Goal: Book appointment/travel/reservation

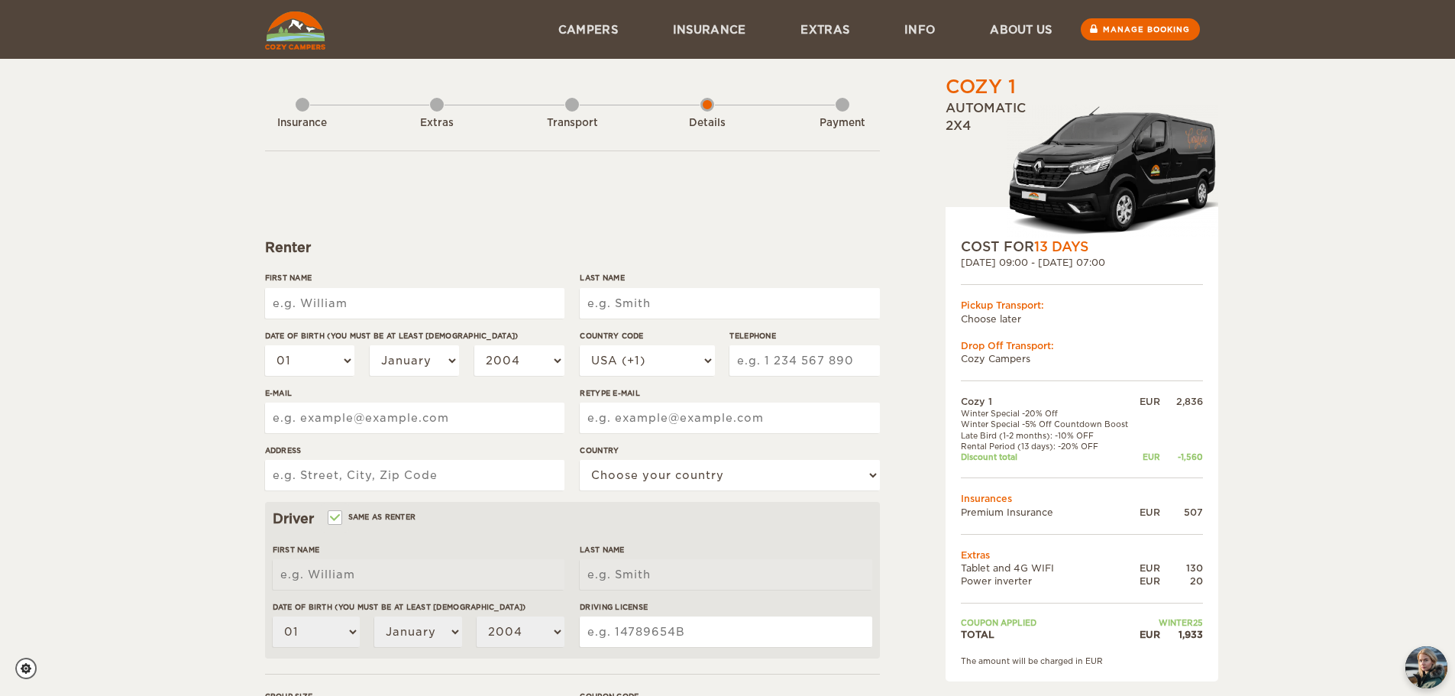
click at [300, 103] on div "Insurance" at bounding box center [303, 119] width 14 height 61
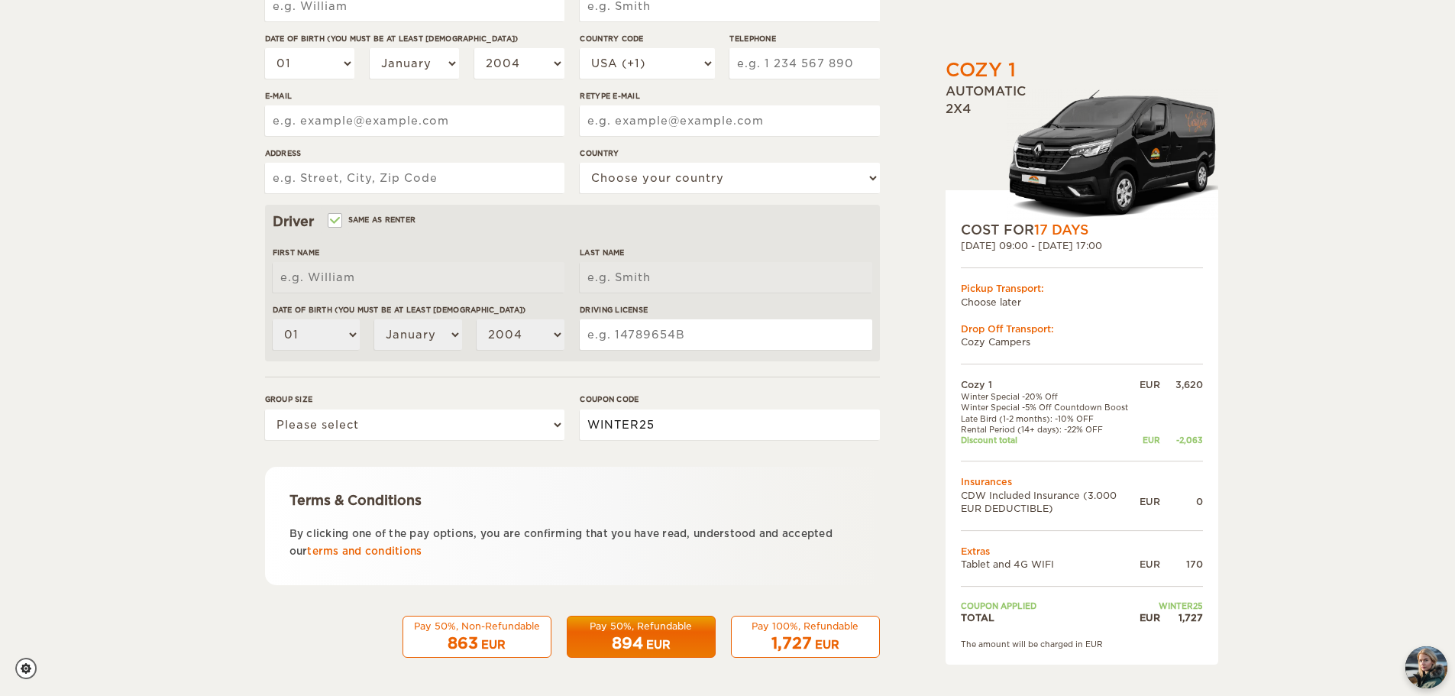
drag, startPoint x: 796, startPoint y: 424, endPoint x: 408, endPoint y: 426, distance: 387.9
click at [408, 426] on div "Group size Please select 1 2 Coupon code WINTER25" at bounding box center [572, 421] width 615 height 57
paste input "EPICICELAND"
drag, startPoint x: 731, startPoint y: 416, endPoint x: 485, endPoint y: 392, distance: 247.1
click at [485, 392] on form "Renter First Name Last Name Date of birth (You must be at least 20 years old) 0…" at bounding box center [572, 255] width 615 height 804
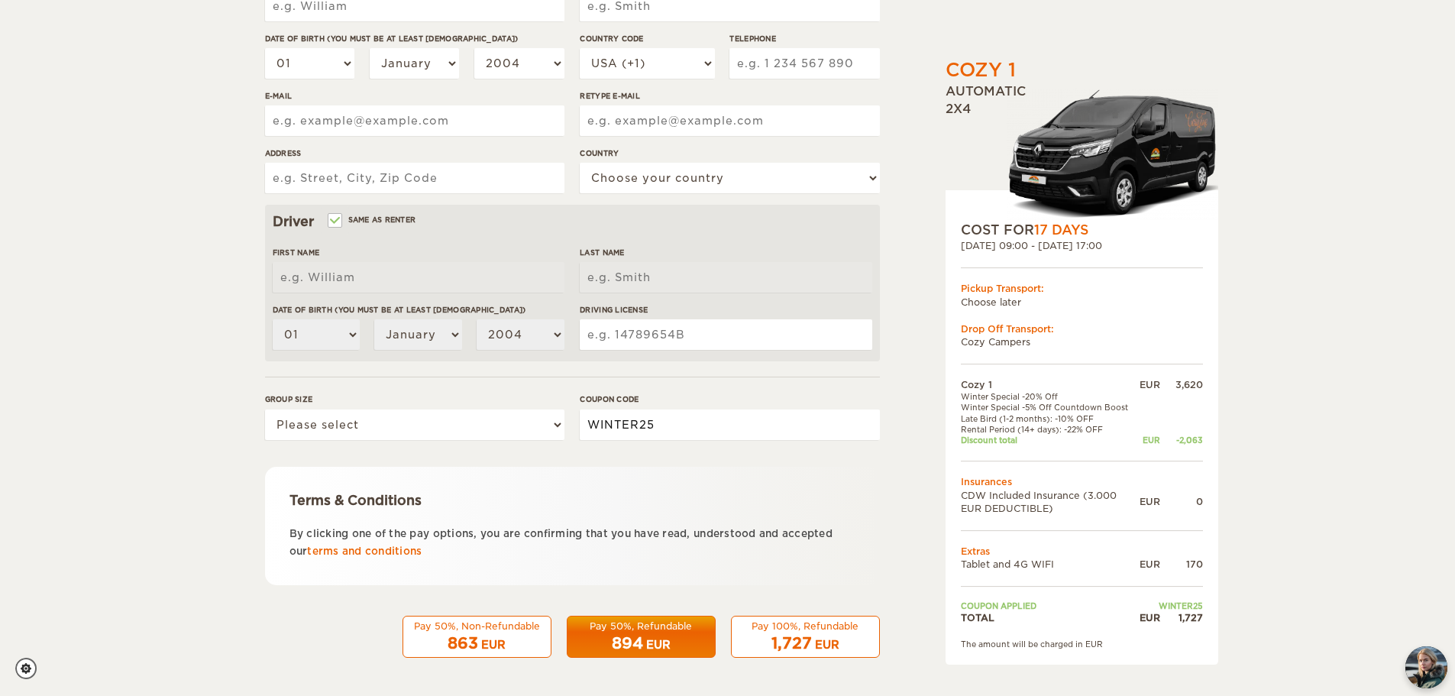
type input "WINTER25"
click at [809, 534] on p "By clicking one of the pay options, you are confirming that you have read, unde…" at bounding box center [572, 543] width 566 height 36
click at [559, 417] on select "Please select 1 2" at bounding box center [414, 424] width 299 height 31
select select "1"
click at [265, 409] on select "Please select 1 2" at bounding box center [414, 424] width 299 height 31
